Goal: Information Seeking & Learning: Learn about a topic

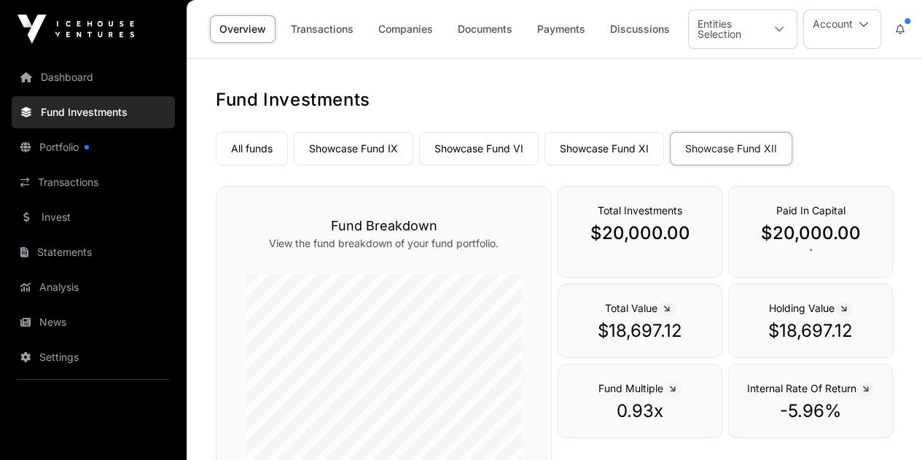
click at [351, 142] on link "Showcase Fund IX" at bounding box center [354, 149] width 120 height 34
click at [359, 147] on link "Showcase Fund IX" at bounding box center [354, 149] width 120 height 34
click at [351, 147] on link "Showcase Fund IX" at bounding box center [354, 149] width 120 height 34
click at [496, 147] on link "Showcase Fund VI" at bounding box center [479, 149] width 120 height 34
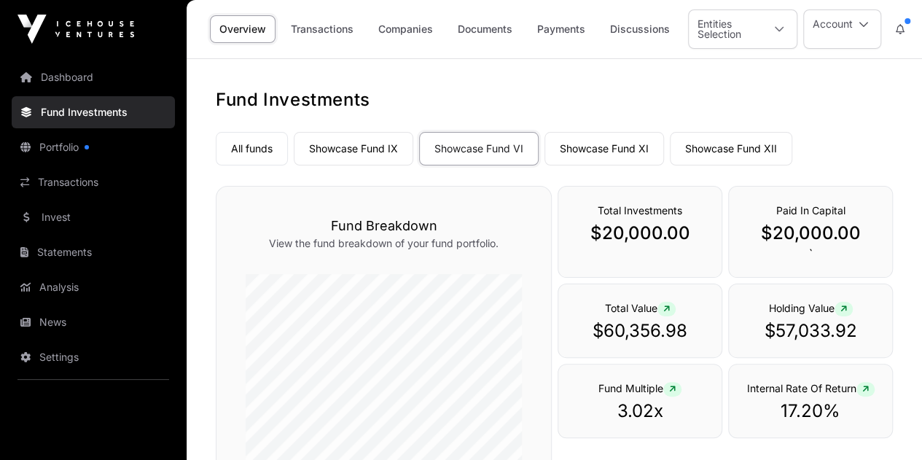
click at [590, 148] on link "Showcase Fund XI" at bounding box center [604, 149] width 120 height 34
click at [588, 148] on link "Showcase Fund XI" at bounding box center [604, 149] width 120 height 34
click at [709, 145] on link "Showcase Fund XII" at bounding box center [731, 149] width 122 height 34
